Goal: Navigation & Orientation: Find specific page/section

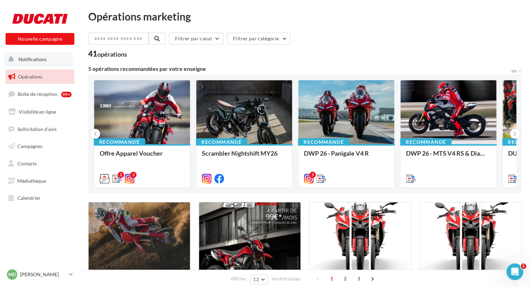
click at [41, 52] on button "Notifications" at bounding box center [38, 59] width 69 height 15
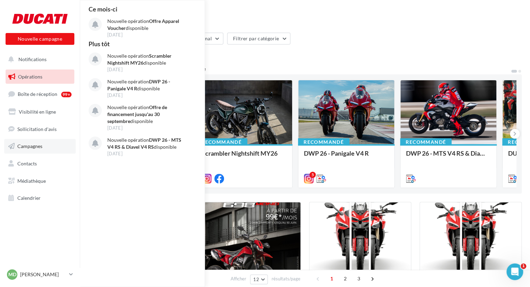
click at [48, 142] on link "Campagnes" at bounding box center [40, 146] width 72 height 15
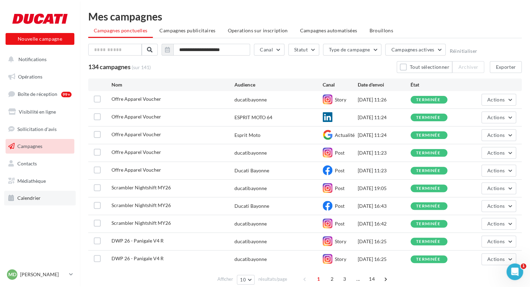
click at [29, 194] on link "Calendrier" at bounding box center [40, 198] width 72 height 15
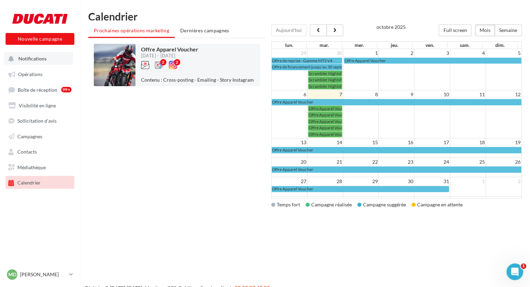
click at [44, 61] on span "Notifications" at bounding box center [32, 59] width 28 height 6
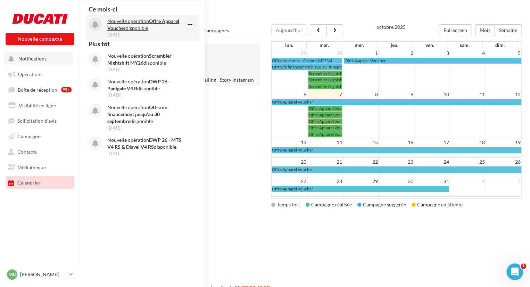
click at [190, 27] on icon "button" at bounding box center [190, 24] width 6 height 8
click at [171, 33] on button "Archiver" at bounding box center [155, 38] width 79 height 16
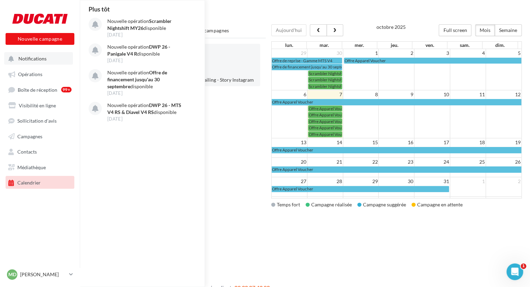
click at [217, 153] on div "Offre Apparel Voucher 01/10/2025 - 31/10/2025 2 2 Contenu : Cross-posting - Ema…" at bounding box center [177, 125] width 178 height 174
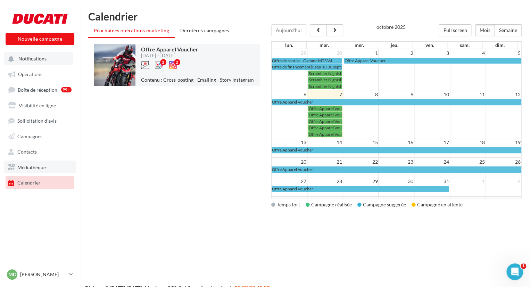
click at [43, 168] on span "Médiathèque" at bounding box center [31, 167] width 28 height 6
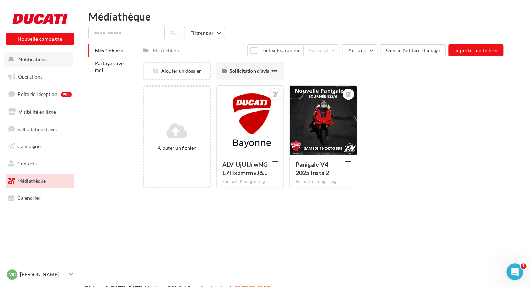
click at [42, 59] on span "Notifications" at bounding box center [32, 59] width 28 height 6
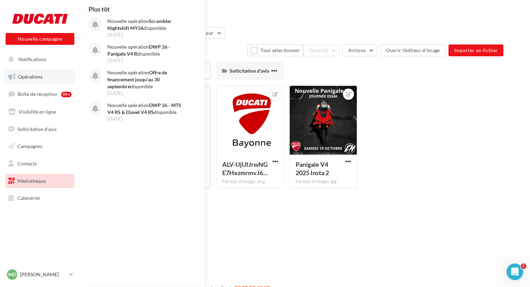
click at [33, 80] on link "Opérations" at bounding box center [40, 76] width 72 height 15
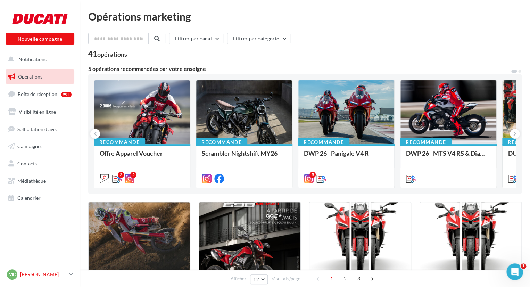
click at [61, 274] on p "[PERSON_NAME]" at bounding box center [43, 274] width 46 height 7
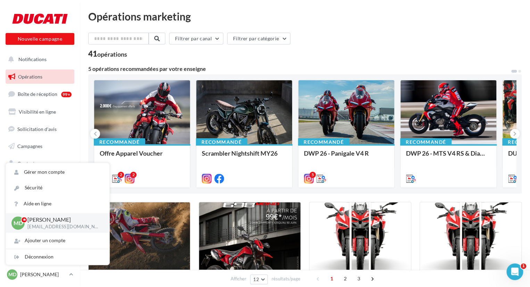
click at [314, 41] on div "Filtrer par canal Filtrer par catégorie" at bounding box center [305, 40] width 434 height 15
